Goal: Information Seeking & Learning: Learn about a topic

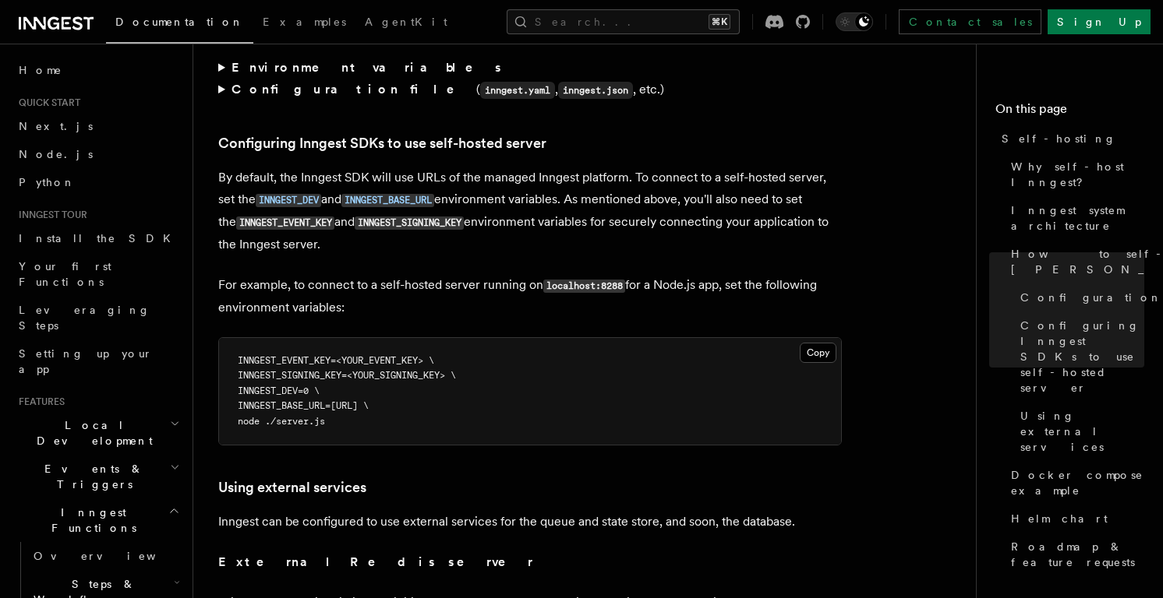
scroll to position [3311, 0]
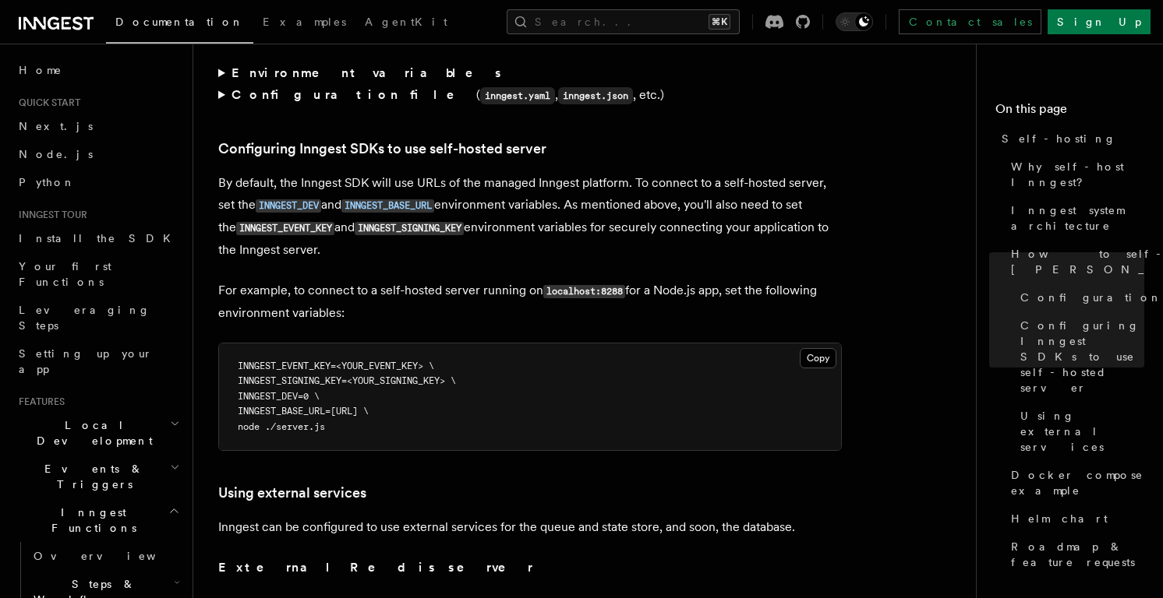
click at [351, 132] on article "Platform Deployment Self-hosting Self-hosting support for Inngest is supported …" at bounding box center [590, 88] width 745 height 6661
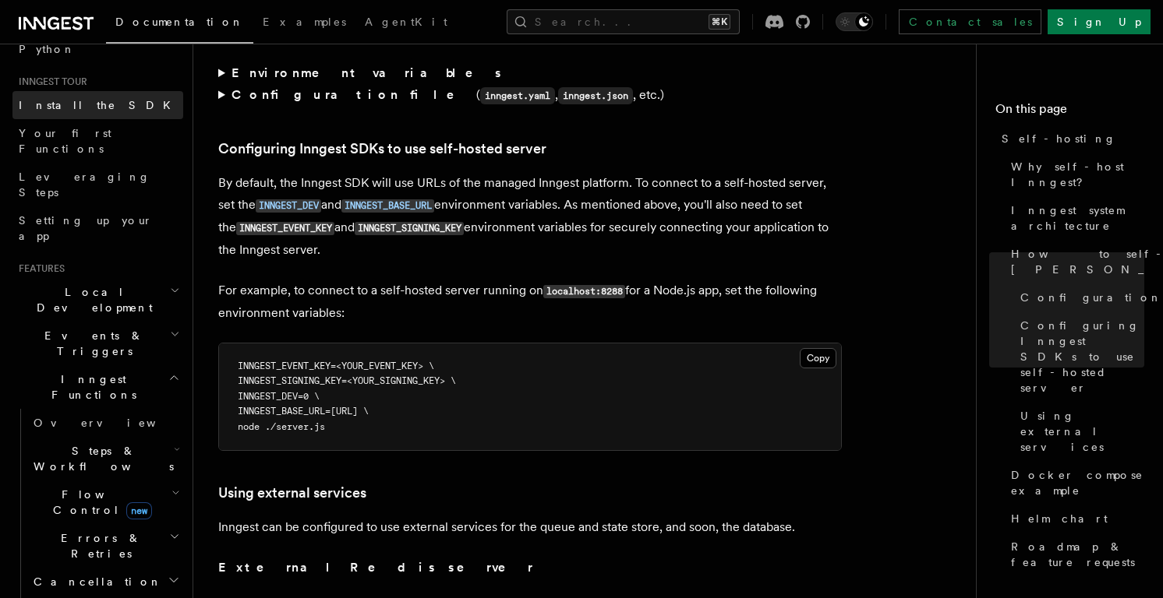
scroll to position [159, 0]
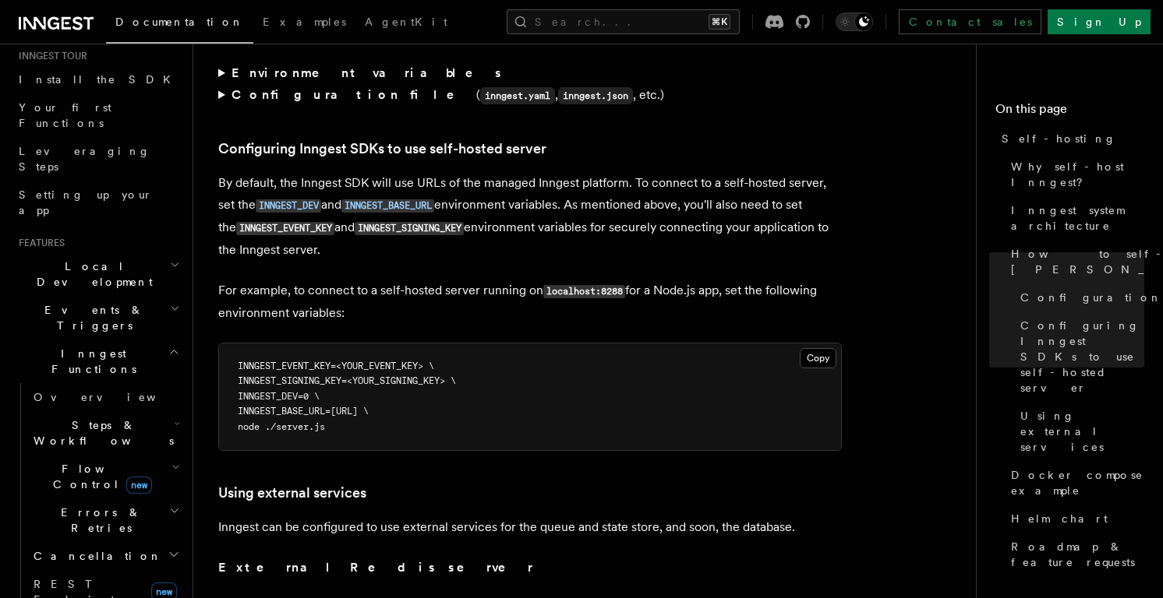
click at [146, 296] on h2 "Events & Triggers" at bounding box center [97, 318] width 171 height 44
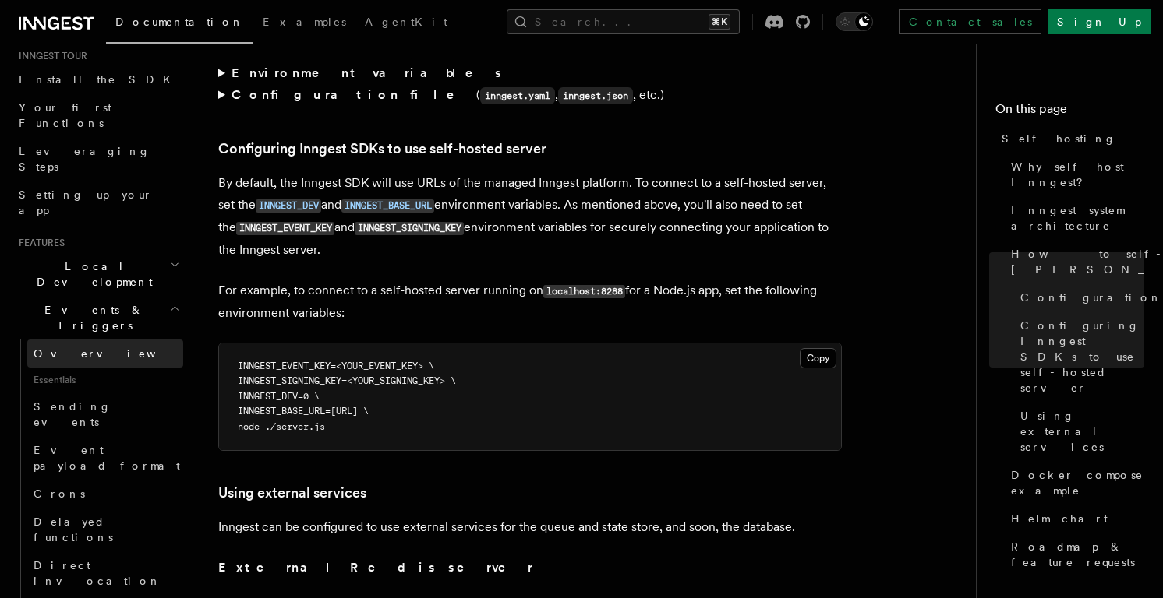
click at [61, 348] on span "Overview" at bounding box center [114, 354] width 161 height 12
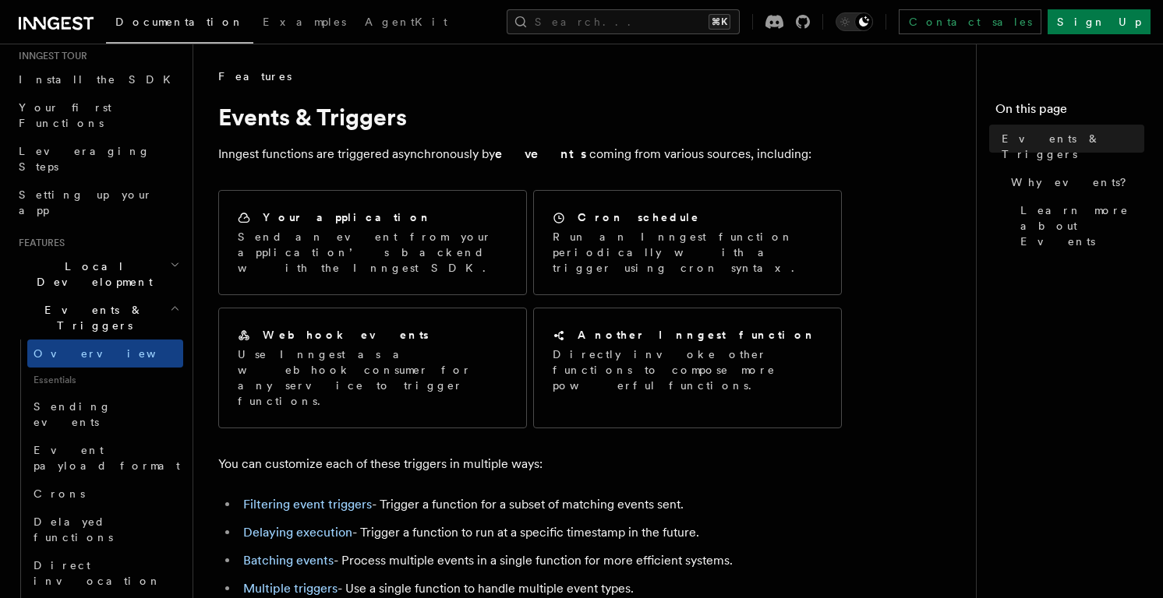
click at [73, 296] on h2 "Events & Triggers" at bounding box center [97, 318] width 171 height 44
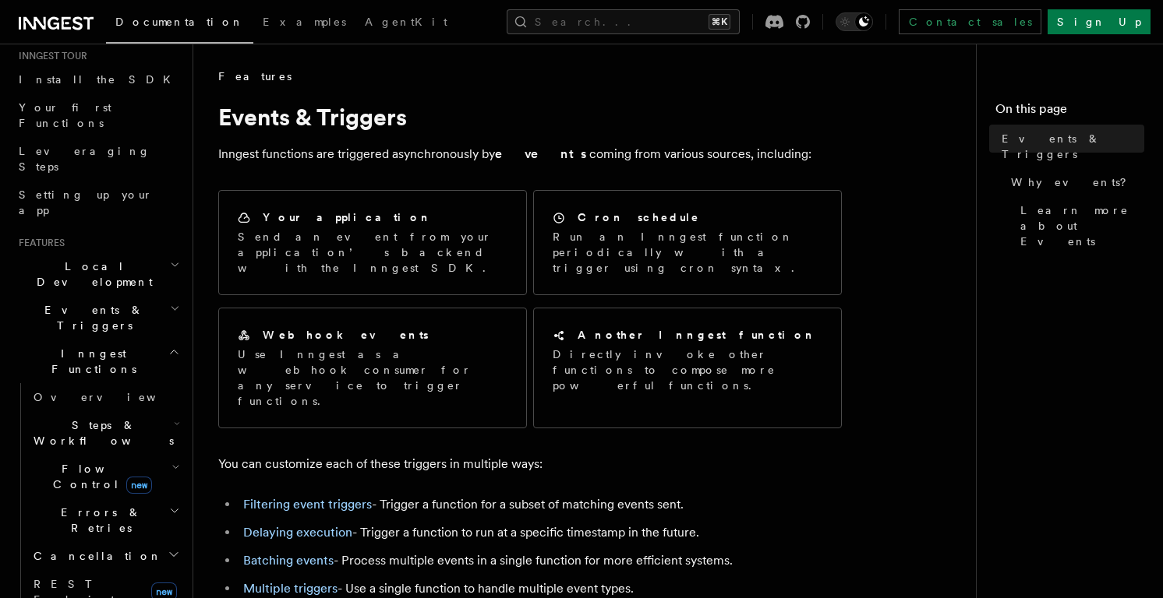
click at [73, 346] on span "Inngest Functions" at bounding box center [90, 361] width 156 height 31
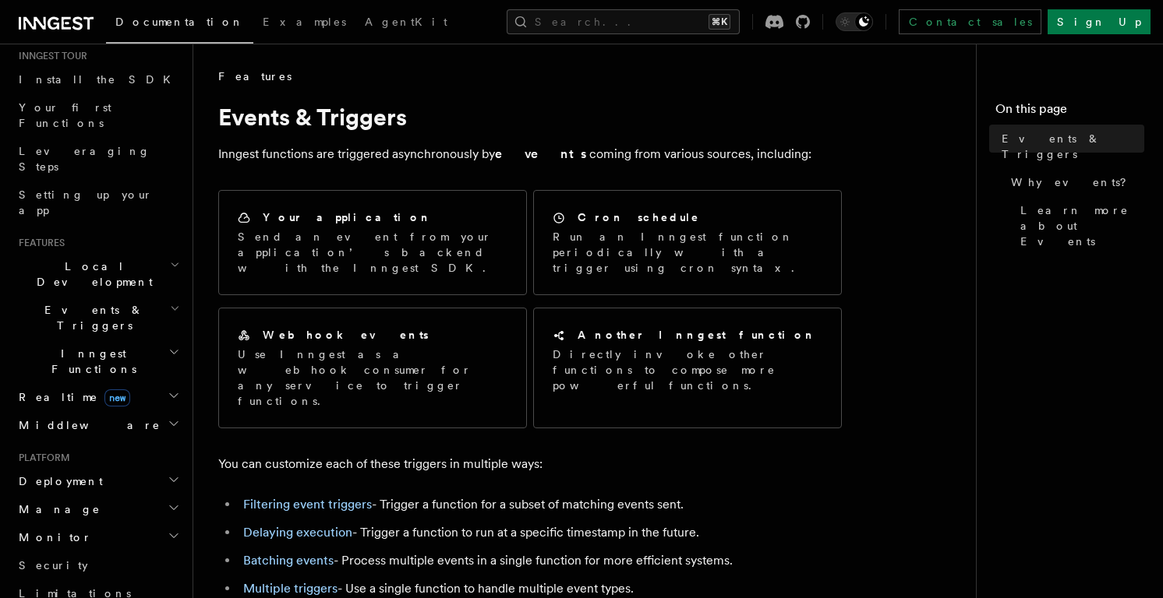
click at [48, 390] on span "Realtime new" at bounding box center [71, 398] width 118 height 16
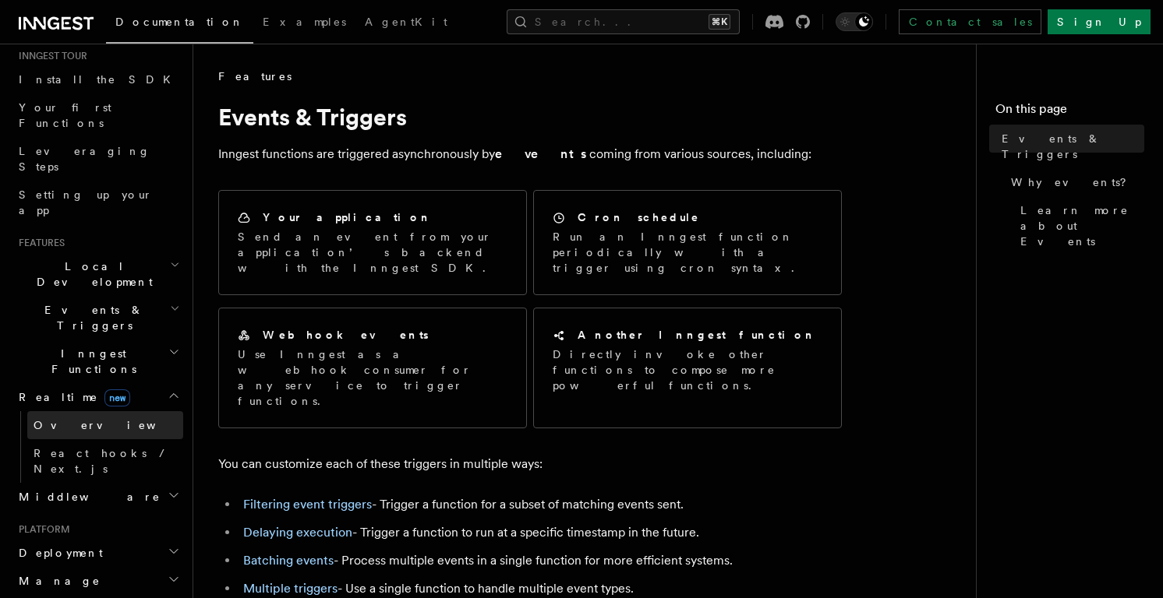
click at [127, 411] on link "Overview" at bounding box center [105, 425] width 156 height 28
